Goal: Answer question/provide support: Answer question/provide support

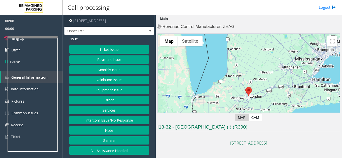
click at [123, 117] on button "Intercom Issue/No Response" at bounding box center [109, 120] width 80 height 9
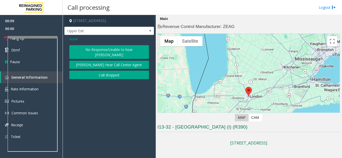
click at [120, 46] on button "No Response/Unable to hear [PERSON_NAME]" at bounding box center [109, 52] width 80 height 14
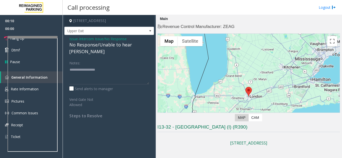
click at [116, 45] on div "No Response/Unable to hear [PERSON_NAME]" at bounding box center [109, 49] width 80 height 14
click at [115, 46] on div "No Response/Unable to hear [PERSON_NAME]" at bounding box center [109, 49] width 80 height 14
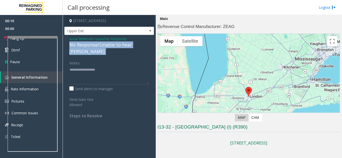
click at [115, 46] on div "No Response/Unable to hear [PERSON_NAME]" at bounding box center [109, 49] width 80 height 14
copy div "No Response/Unable to hear [PERSON_NAME]"
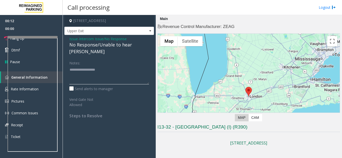
click at [104, 66] on textarea at bounding box center [109, 75] width 80 height 19
paste textarea "**********"
type textarea "**********"
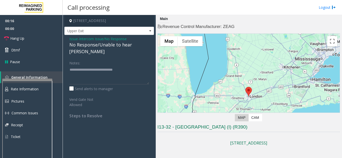
click at [31, 81] on div at bounding box center [27, 137] width 50 height 117
click at [21, 37] on span "Hang Up" at bounding box center [17, 38] width 14 height 5
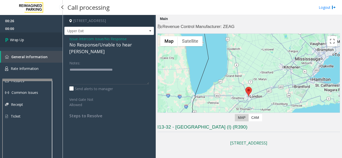
click at [21, 37] on link "Wrap Up" at bounding box center [31, 40] width 63 height 15
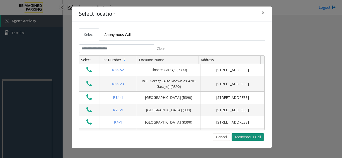
click at [246, 136] on button "Anonymous Call" at bounding box center [247, 138] width 32 height 8
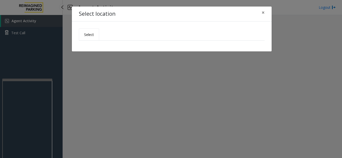
click at [88, 32] on span "Select" at bounding box center [89, 34] width 10 height 5
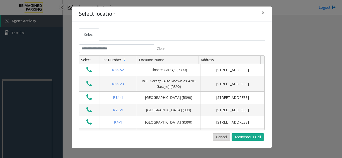
click at [219, 139] on button "Cancel" at bounding box center [221, 138] width 17 height 8
click at [265, 12] on button "×" at bounding box center [263, 13] width 10 height 12
